Goal: Task Accomplishment & Management: Use online tool/utility

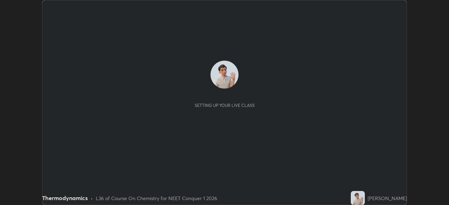
scroll to position [205, 448]
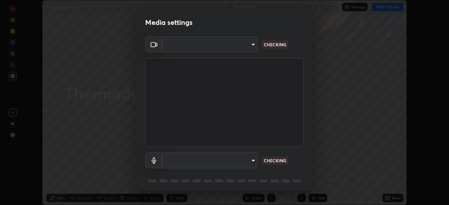
type input "bbfd6cf7026d504dd468edf870e60777175f15071da0e6f82e0d5b970fd68df4"
type input "communications"
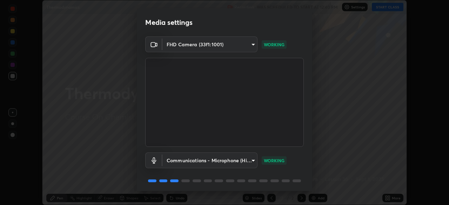
scroll to position [25, 0]
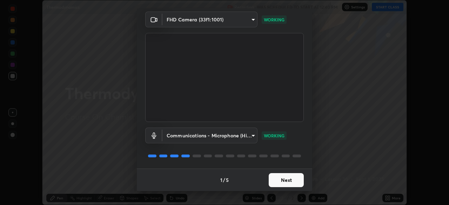
click at [278, 178] on button "Next" at bounding box center [286, 180] width 35 height 14
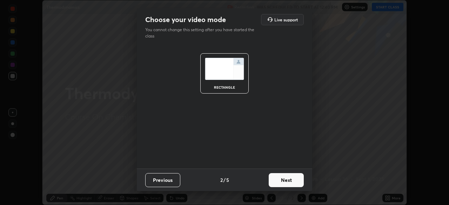
scroll to position [0, 0]
click at [279, 181] on button "Next" at bounding box center [286, 180] width 35 height 14
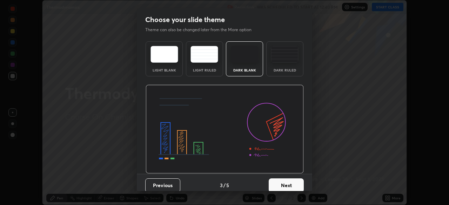
click at [281, 183] on button "Next" at bounding box center [286, 185] width 35 height 14
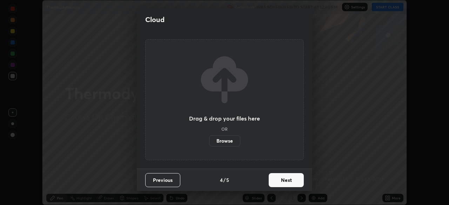
click at [281, 182] on button "Next" at bounding box center [286, 180] width 35 height 14
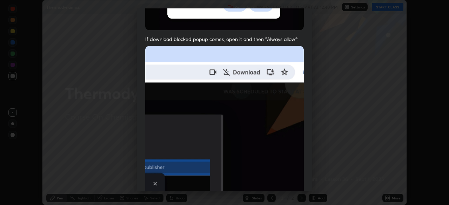
scroll to position [168, 0]
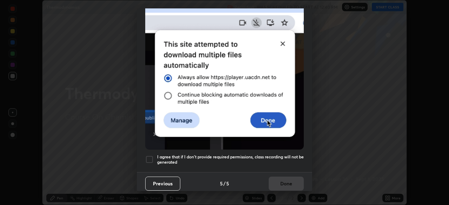
click at [269, 155] on h5 "I agree that if I don't provide required permissions, class recording will not …" at bounding box center [230, 159] width 147 height 11
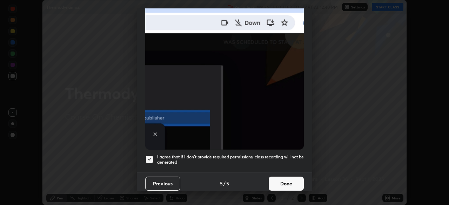
click at [277, 185] on button "Done" at bounding box center [286, 184] width 35 height 14
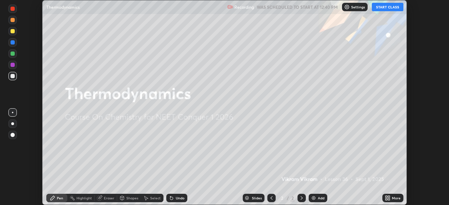
click at [384, 8] on button "START CLASS" at bounding box center [388, 7] width 32 height 8
click at [312, 196] on img at bounding box center [314, 198] width 6 height 6
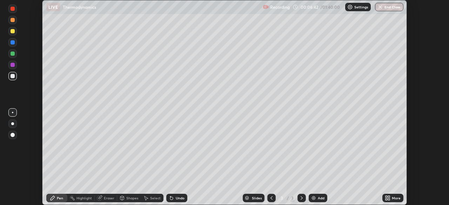
click at [174, 198] on div "Undo" at bounding box center [176, 198] width 21 height 8
click at [109, 198] on div "Eraser" at bounding box center [109, 198] width 11 height 4
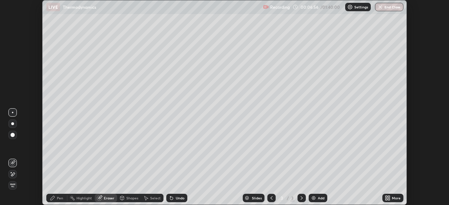
click at [13, 174] on icon at bounding box center [13, 174] width 6 height 6
click at [67, 201] on div "Pen" at bounding box center [56, 198] width 21 height 8
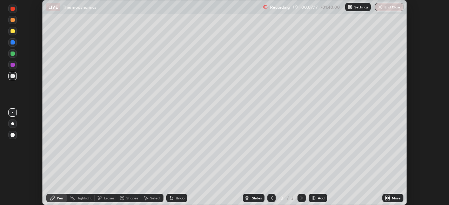
click at [12, 54] on div at bounding box center [13, 54] width 4 height 4
click at [171, 197] on icon at bounding box center [171, 198] width 3 height 3
click at [315, 199] on img at bounding box center [314, 198] width 6 height 6
click at [312, 201] on div "Add" at bounding box center [318, 198] width 19 height 8
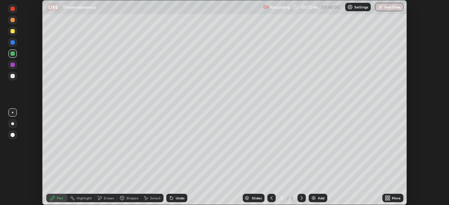
click at [14, 32] on div at bounding box center [13, 31] width 4 height 4
click at [170, 197] on icon at bounding box center [170, 196] width 1 height 1
click at [16, 65] on div at bounding box center [12, 65] width 8 height 8
click at [15, 75] on div at bounding box center [12, 76] width 8 height 8
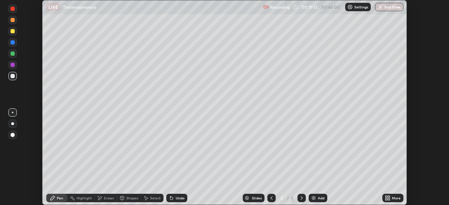
click at [271, 200] on icon at bounding box center [272, 198] width 6 height 6
click at [271, 198] on icon at bounding box center [272, 198] width 6 height 6
click at [301, 197] on icon at bounding box center [301, 198] width 2 height 4
click at [12, 31] on div at bounding box center [13, 31] width 4 height 4
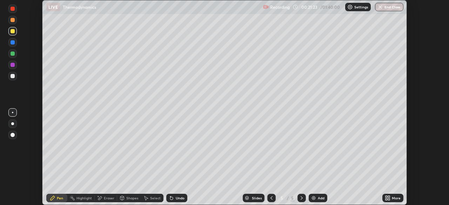
click at [315, 197] on img at bounding box center [314, 198] width 6 height 6
click at [174, 202] on div "Undo" at bounding box center [176, 198] width 21 height 8
click at [176, 198] on div "Undo" at bounding box center [180, 198] width 9 height 4
click at [176, 199] on div "Undo" at bounding box center [180, 198] width 9 height 4
click at [177, 197] on div "Undo" at bounding box center [180, 198] width 9 height 4
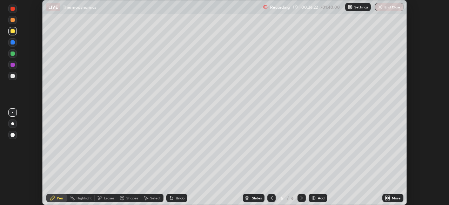
click at [109, 199] on div "Eraser" at bounding box center [109, 198] width 11 height 4
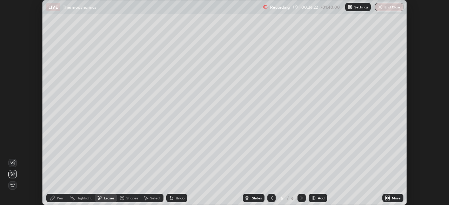
click at [14, 163] on icon at bounding box center [13, 163] width 4 height 4
click at [62, 196] on div "Pen" at bounding box center [60, 198] width 6 height 4
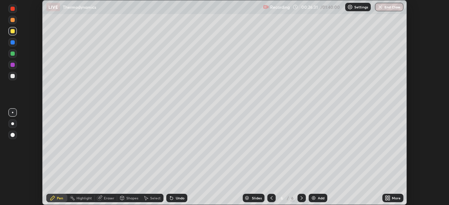
click at [14, 77] on div at bounding box center [13, 76] width 4 height 4
click at [318, 196] on div "Add" at bounding box center [321, 198] width 7 height 4
click at [267, 198] on div at bounding box center [271, 198] width 8 height 8
click at [301, 198] on icon at bounding box center [302, 198] width 6 height 6
click at [179, 200] on div "Undo" at bounding box center [180, 198] width 9 height 4
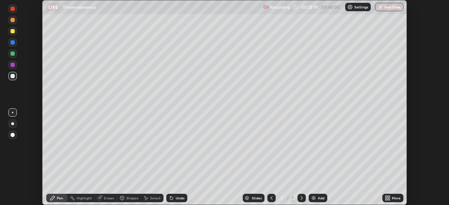
click at [174, 199] on div "Undo" at bounding box center [176, 198] width 21 height 8
click at [177, 198] on div "Undo" at bounding box center [180, 198] width 9 height 4
click at [13, 54] on div at bounding box center [13, 54] width 4 height 4
click at [312, 197] on img at bounding box center [314, 198] width 6 height 6
click at [105, 200] on div "Eraser" at bounding box center [109, 198] width 11 height 4
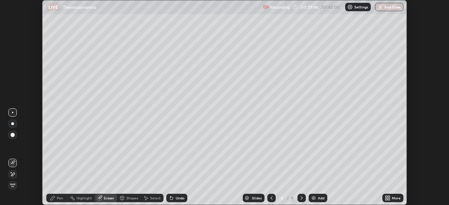
click at [56, 198] on div "Pen" at bounding box center [56, 198] width 21 height 8
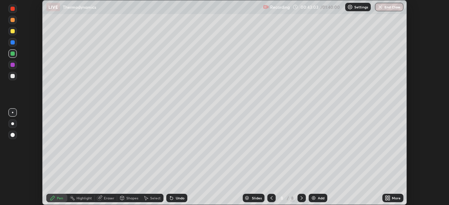
click at [12, 43] on div at bounding box center [13, 42] width 4 height 4
click at [311, 197] on img at bounding box center [314, 198] width 6 height 6
click at [175, 195] on div "Undo" at bounding box center [176, 198] width 21 height 8
click at [171, 199] on icon at bounding box center [171, 198] width 3 height 3
click at [176, 200] on div "Undo" at bounding box center [180, 198] width 9 height 4
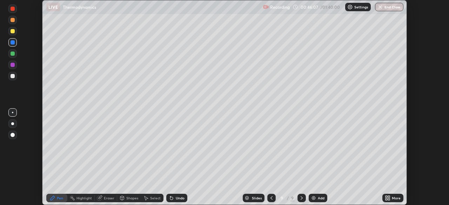
click at [12, 32] on div at bounding box center [13, 31] width 4 height 4
click at [13, 55] on div at bounding box center [13, 54] width 4 height 4
click at [0, 68] on div "Setting up your live class" at bounding box center [224, 102] width 449 height 205
click at [12, 22] on div at bounding box center [13, 20] width 4 height 4
click at [177, 196] on div "Undo" at bounding box center [180, 198] width 9 height 4
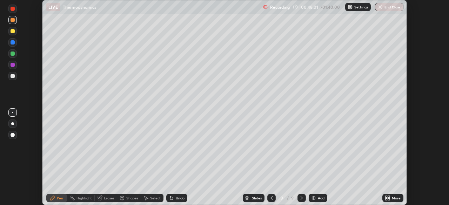
click at [178, 198] on div "Undo" at bounding box center [180, 198] width 9 height 4
click at [177, 195] on div "Undo" at bounding box center [176, 198] width 21 height 8
click at [12, 32] on div at bounding box center [13, 31] width 4 height 4
click at [271, 197] on icon at bounding box center [272, 198] width 6 height 6
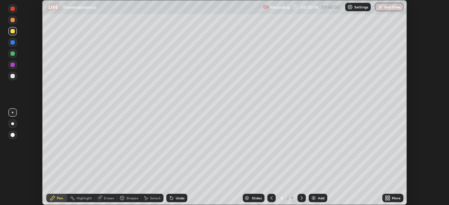
click at [301, 200] on icon at bounding box center [302, 198] width 6 height 6
click at [181, 198] on div "Undo" at bounding box center [180, 198] width 9 height 4
click at [182, 195] on div "Undo" at bounding box center [176, 198] width 21 height 8
click at [181, 196] on div "Undo" at bounding box center [180, 198] width 9 height 4
click at [178, 198] on div "Undo" at bounding box center [180, 198] width 9 height 4
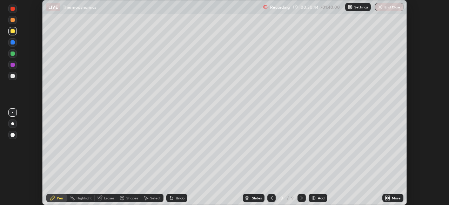
click at [182, 197] on div "Undo" at bounding box center [180, 198] width 9 height 4
click at [180, 200] on div "Undo" at bounding box center [180, 198] width 9 height 4
click at [184, 200] on div "Undo" at bounding box center [176, 198] width 21 height 8
click at [313, 199] on img at bounding box center [314, 198] width 6 height 6
click at [13, 44] on div at bounding box center [13, 42] width 4 height 4
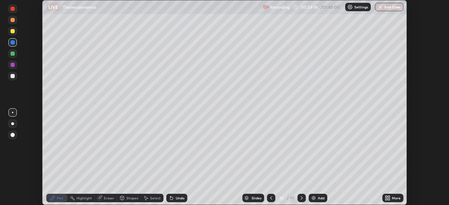
click at [14, 74] on div at bounding box center [13, 76] width 4 height 4
click at [267, 199] on div at bounding box center [271, 198] width 8 height 8
click at [270, 198] on icon at bounding box center [271, 198] width 6 height 6
click at [270, 199] on icon at bounding box center [271, 198] width 6 height 6
click at [270, 200] on icon at bounding box center [271, 198] width 6 height 6
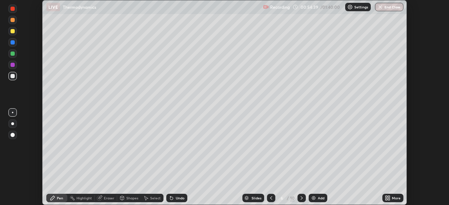
click at [269, 195] on div at bounding box center [271, 198] width 8 height 8
click at [269, 194] on div at bounding box center [271, 198] width 8 height 8
click at [268, 200] on icon at bounding box center [271, 198] width 6 height 6
click at [302, 199] on icon at bounding box center [302, 198] width 6 height 6
click at [301, 197] on icon at bounding box center [302, 198] width 6 height 6
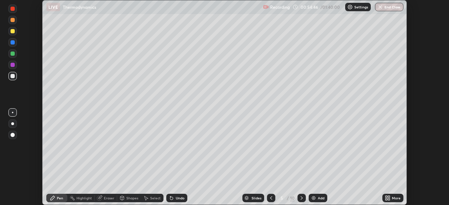
click at [301, 198] on icon at bounding box center [301, 198] width 2 height 4
click at [302, 198] on icon at bounding box center [302, 198] width 6 height 6
click at [301, 197] on icon at bounding box center [302, 198] width 6 height 6
click at [301, 197] on icon at bounding box center [301, 198] width 2 height 4
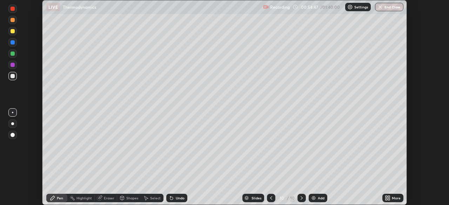
click at [300, 197] on icon at bounding box center [302, 198] width 6 height 6
click at [14, 65] on div at bounding box center [13, 65] width 4 height 4
click at [14, 54] on div at bounding box center [13, 54] width 4 height 4
click at [107, 199] on div "Eraser" at bounding box center [109, 198] width 11 height 4
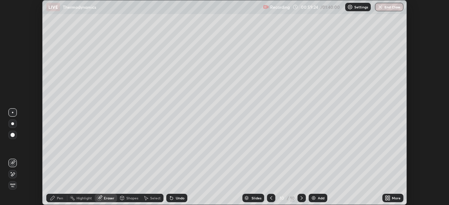
click at [16, 170] on div at bounding box center [12, 174] width 8 height 11
click at [60, 199] on div "Pen" at bounding box center [60, 198] width 6 height 4
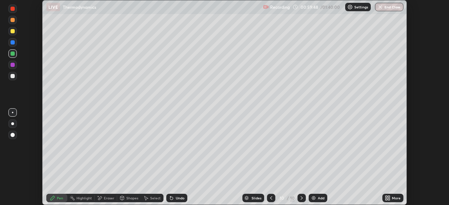
click at [14, 44] on div at bounding box center [12, 42] width 8 height 8
click at [13, 32] on div at bounding box center [13, 31] width 4 height 4
click at [127, 197] on div "Shapes" at bounding box center [132, 198] width 12 height 4
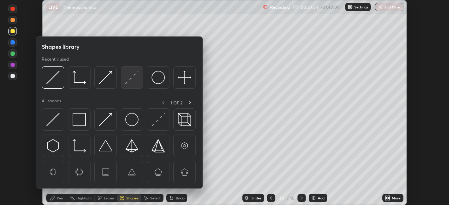
click at [131, 80] on img at bounding box center [131, 77] width 13 height 13
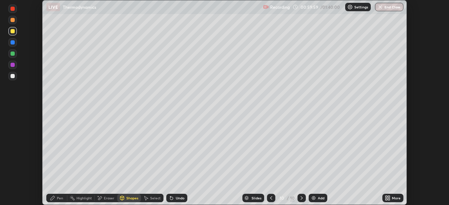
click at [58, 201] on div "Pen" at bounding box center [56, 198] width 21 height 8
click at [15, 54] on div at bounding box center [12, 53] width 8 height 8
click at [12, 42] on div at bounding box center [13, 42] width 4 height 4
click at [11, 55] on div at bounding box center [13, 54] width 4 height 4
click at [13, 66] on div at bounding box center [13, 65] width 4 height 4
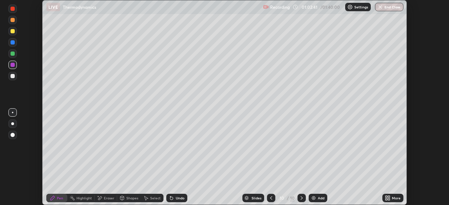
click at [312, 199] on img at bounding box center [314, 198] width 6 height 6
click at [13, 74] on div at bounding box center [13, 76] width 4 height 4
click at [170, 199] on icon at bounding box center [171, 198] width 3 height 3
click at [172, 201] on div "Undo" at bounding box center [176, 198] width 21 height 8
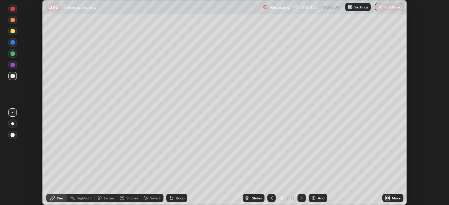
click at [171, 201] on div "Undo" at bounding box center [176, 198] width 21 height 8
click at [12, 55] on div at bounding box center [13, 54] width 4 height 4
click at [174, 196] on div "Undo" at bounding box center [176, 198] width 21 height 8
click at [178, 194] on div "Undo" at bounding box center [176, 198] width 21 height 8
click at [12, 75] on div at bounding box center [13, 76] width 4 height 4
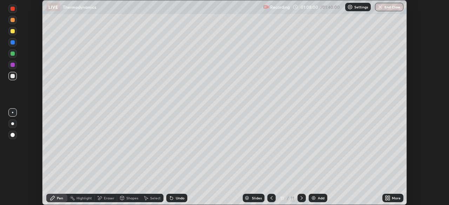
click at [13, 43] on div at bounding box center [13, 42] width 4 height 4
click at [268, 197] on div at bounding box center [271, 198] width 8 height 8
click at [301, 198] on icon at bounding box center [302, 198] width 6 height 6
click at [173, 197] on icon at bounding box center [172, 198] width 6 height 6
click at [300, 198] on icon at bounding box center [302, 198] width 6 height 6
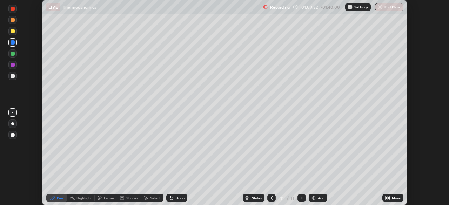
click at [315, 199] on img at bounding box center [314, 198] width 6 height 6
click at [14, 32] on div at bounding box center [13, 31] width 4 height 4
click at [176, 198] on div "Undo" at bounding box center [180, 198] width 9 height 4
click at [104, 199] on div "Eraser" at bounding box center [109, 198] width 11 height 4
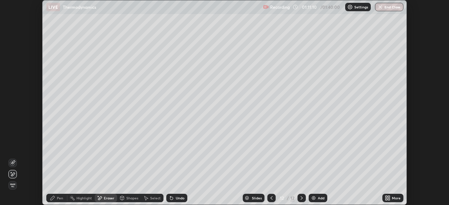
click at [176, 196] on div "Undo" at bounding box center [180, 198] width 9 height 4
click at [14, 164] on icon at bounding box center [13, 163] width 6 height 6
click at [59, 200] on div "Pen" at bounding box center [60, 198] width 6 height 4
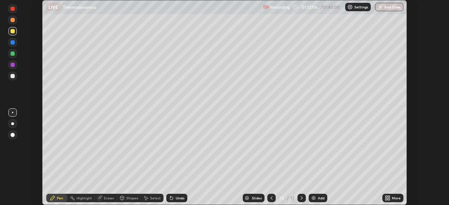
click at [106, 200] on div "Eraser" at bounding box center [109, 198] width 11 height 4
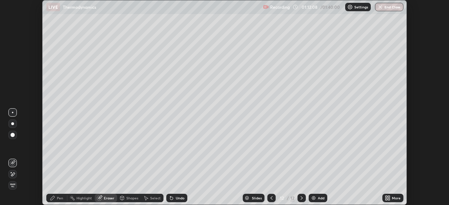
click at [14, 175] on icon at bounding box center [13, 174] width 6 height 6
click at [56, 197] on div "Pen" at bounding box center [56, 198] width 21 height 8
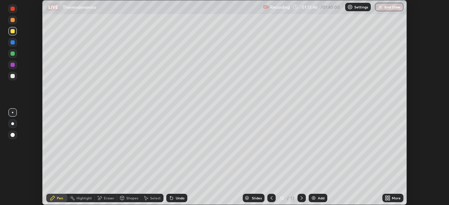
click at [174, 195] on div "Undo" at bounding box center [176, 198] width 21 height 8
click at [14, 42] on div at bounding box center [13, 42] width 4 height 4
click at [170, 198] on icon at bounding box center [171, 198] width 3 height 3
click at [13, 54] on div at bounding box center [13, 54] width 4 height 4
click at [313, 196] on img at bounding box center [314, 198] width 6 height 6
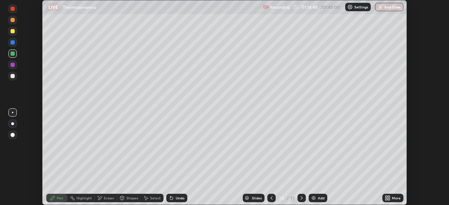
click at [13, 20] on div at bounding box center [13, 20] width 4 height 4
click at [172, 198] on icon at bounding box center [171, 198] width 3 height 3
click at [174, 198] on div "Undo" at bounding box center [176, 198] width 21 height 8
click at [12, 34] on div at bounding box center [12, 31] width 8 height 8
click at [181, 196] on div "Undo" at bounding box center [180, 198] width 9 height 4
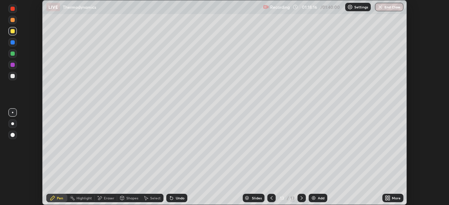
click at [180, 198] on div "Undo" at bounding box center [180, 198] width 9 height 4
click at [177, 195] on div "Undo" at bounding box center [176, 198] width 21 height 8
click at [178, 194] on div "Undo" at bounding box center [176, 198] width 21 height 8
click at [179, 195] on div "Undo" at bounding box center [176, 198] width 21 height 8
click at [181, 197] on div "Undo" at bounding box center [180, 198] width 9 height 4
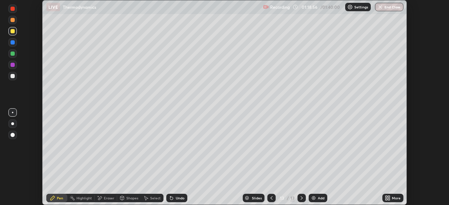
click at [12, 77] on div at bounding box center [13, 76] width 4 height 4
click at [311, 198] on img at bounding box center [314, 198] width 6 height 6
click at [171, 198] on icon at bounding box center [171, 198] width 3 height 3
click at [171, 199] on icon at bounding box center [171, 198] width 3 height 3
click at [173, 194] on div "Undo" at bounding box center [176, 198] width 21 height 8
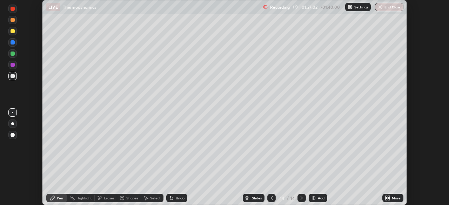
click at [312, 198] on img at bounding box center [314, 198] width 6 height 6
click at [176, 199] on div "Undo" at bounding box center [180, 198] width 9 height 4
click at [271, 198] on icon at bounding box center [272, 198] width 6 height 6
click at [267, 198] on div at bounding box center [271, 198] width 8 height 8
click at [269, 196] on icon at bounding box center [272, 198] width 6 height 6
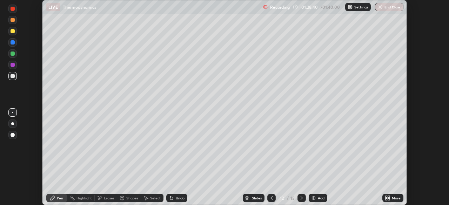
click at [301, 198] on icon at bounding box center [302, 198] width 6 height 6
click at [299, 200] on icon at bounding box center [302, 198] width 6 height 6
click at [300, 198] on icon at bounding box center [302, 198] width 6 height 6
click at [271, 195] on div at bounding box center [271, 198] width 8 height 8
click at [297, 196] on div at bounding box center [301, 198] width 8 height 8
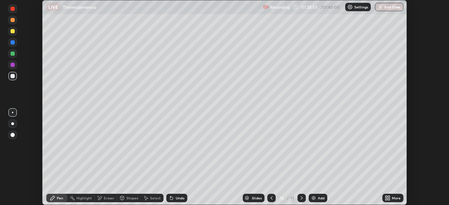
click at [407, 22] on div "Setting up your live class" at bounding box center [224, 102] width 449 height 205
click at [253, 197] on div "Slides" at bounding box center [257, 198] width 10 height 4
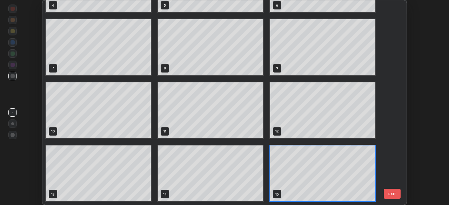
scroll to position [202, 360]
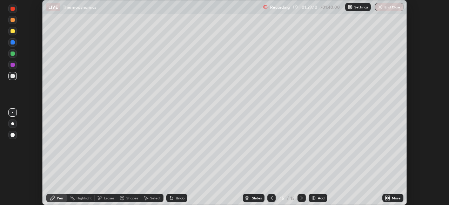
click at [177, 202] on div "Undo" at bounding box center [176, 198] width 21 height 8
click at [171, 197] on icon at bounding box center [171, 198] width 3 height 3
click at [181, 197] on div "Undo" at bounding box center [180, 198] width 9 height 4
click at [180, 197] on div "Undo" at bounding box center [180, 198] width 9 height 4
click at [314, 198] on img at bounding box center [314, 198] width 6 height 6
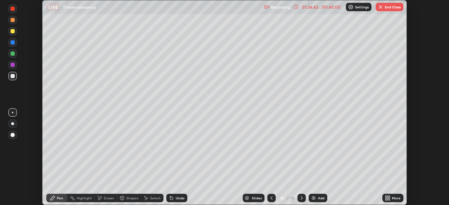
click at [12, 33] on div at bounding box center [13, 31] width 4 height 4
click at [174, 198] on div "Undo" at bounding box center [176, 198] width 21 height 8
click at [175, 201] on div "Undo" at bounding box center [176, 198] width 21 height 8
click at [174, 197] on div "Undo" at bounding box center [176, 198] width 21 height 8
click at [170, 198] on icon at bounding box center [171, 198] width 3 height 3
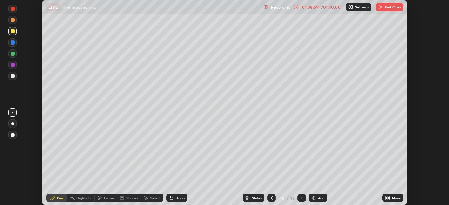
click at [166, 202] on div "Undo" at bounding box center [176, 198] width 21 height 8
click at [12, 77] on div at bounding box center [13, 76] width 4 height 4
click at [9, 33] on div at bounding box center [12, 31] width 8 height 8
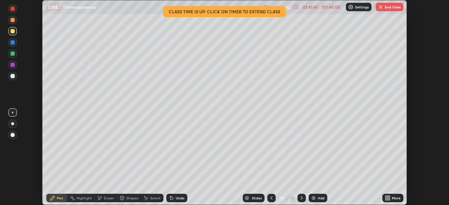
click at [174, 197] on div "Undo" at bounding box center [176, 198] width 21 height 8
click at [379, 9] on img "button" at bounding box center [381, 7] width 6 height 6
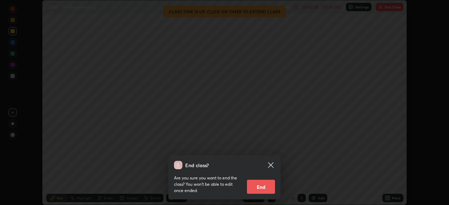
click at [260, 189] on button "End" at bounding box center [261, 187] width 28 height 14
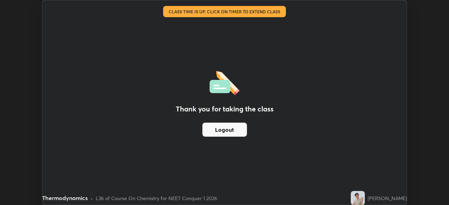
click at [235, 131] on button "Logout" at bounding box center [224, 130] width 45 height 14
